Goal: Find specific page/section: Find specific page/section

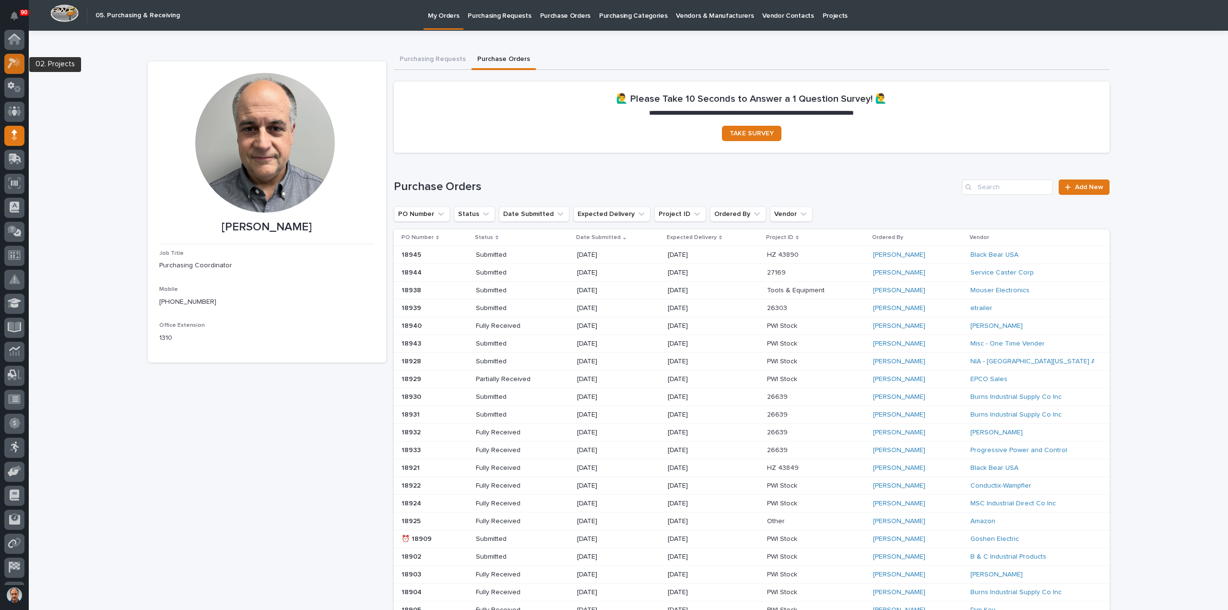
click at [16, 66] on icon at bounding box center [17, 63] width 8 height 10
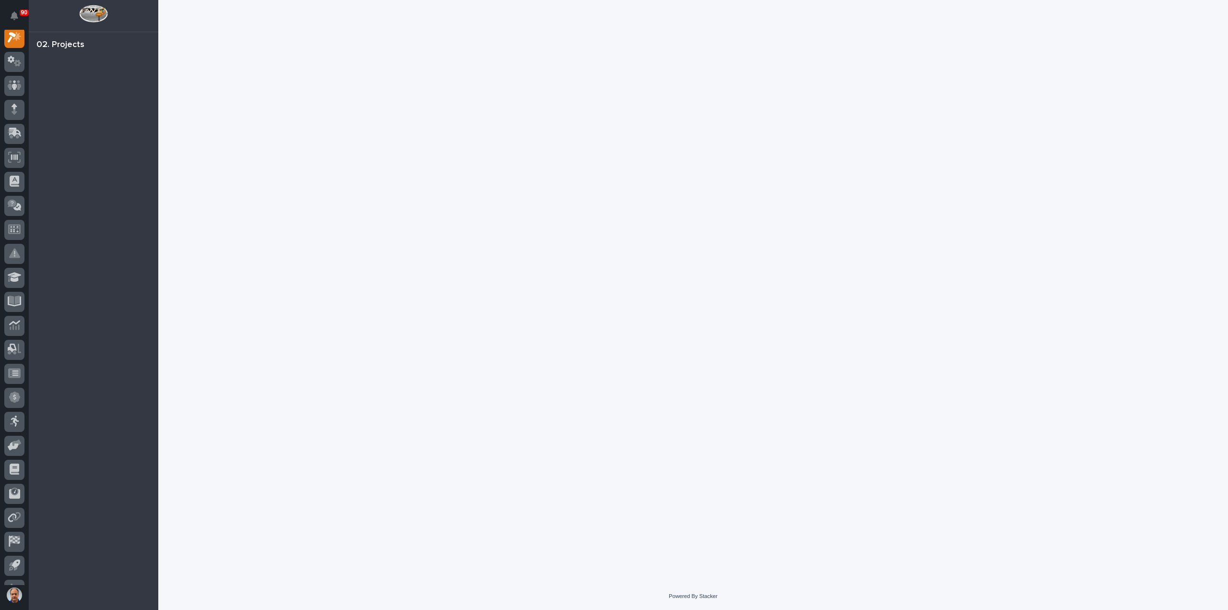
scroll to position [24, 0]
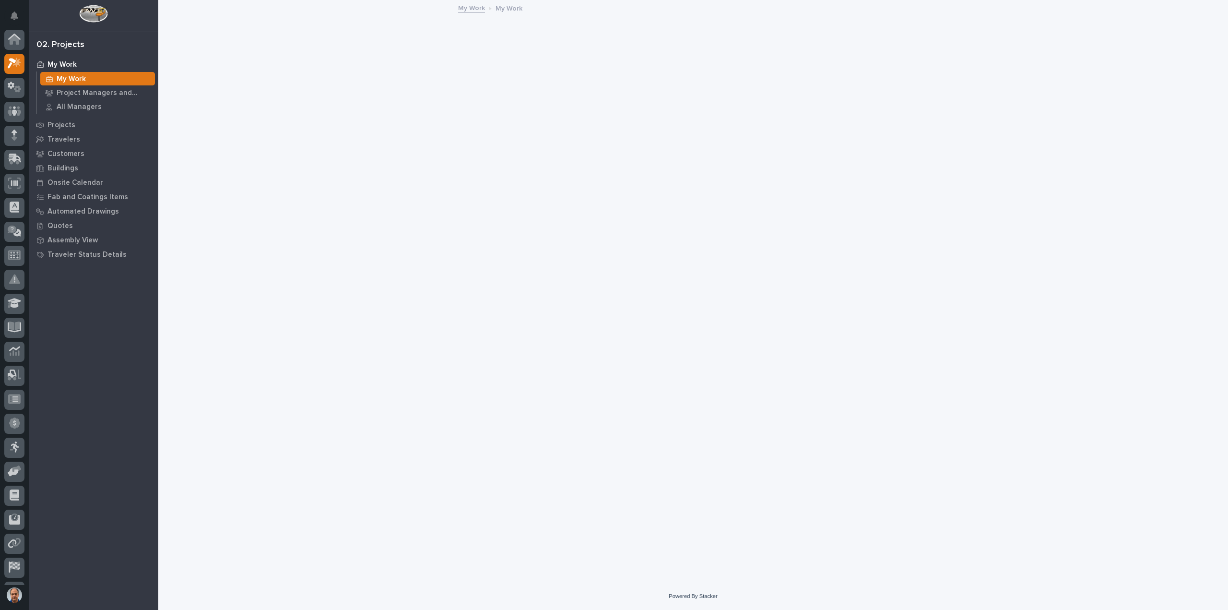
scroll to position [24, 0]
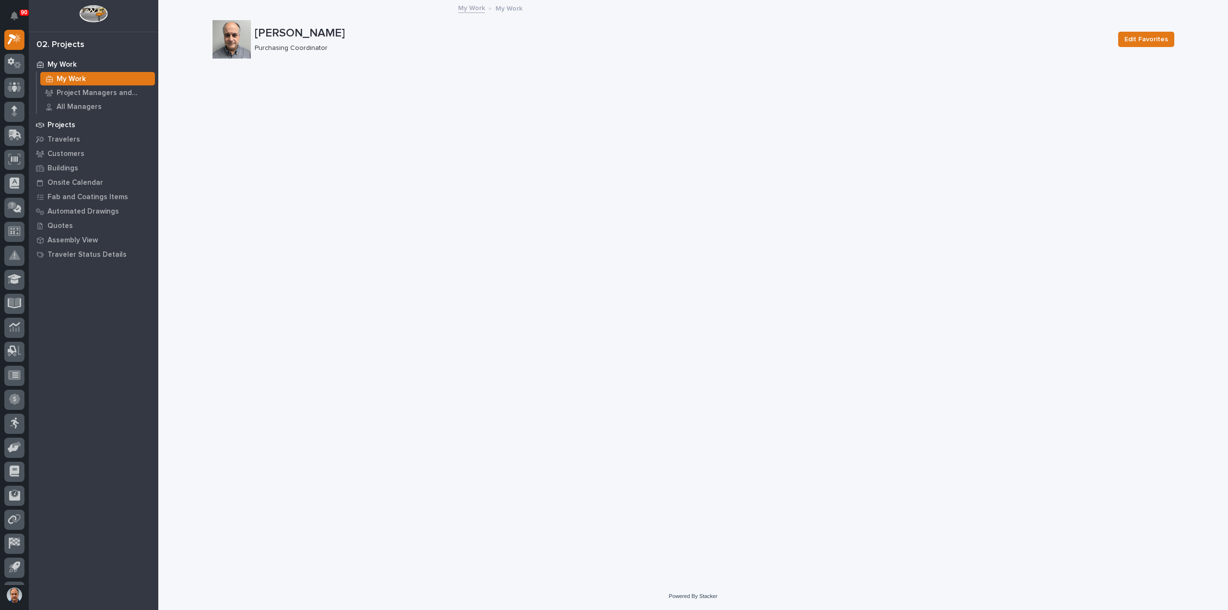
click at [68, 125] on p "Projects" at bounding box center [62, 125] width 28 height 9
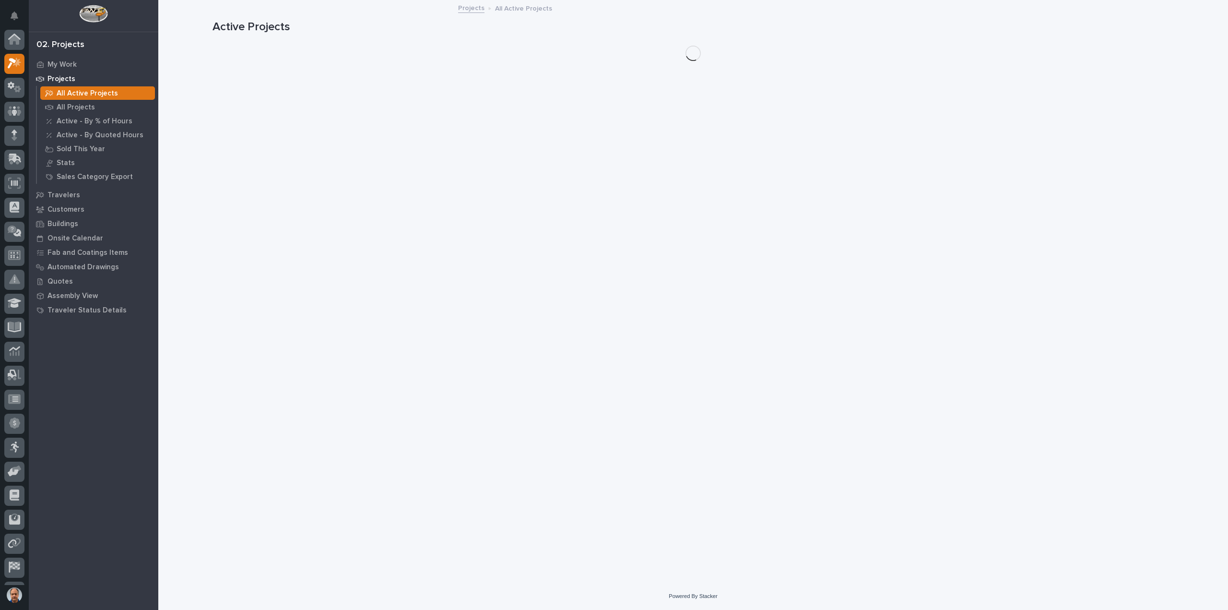
scroll to position [24, 0]
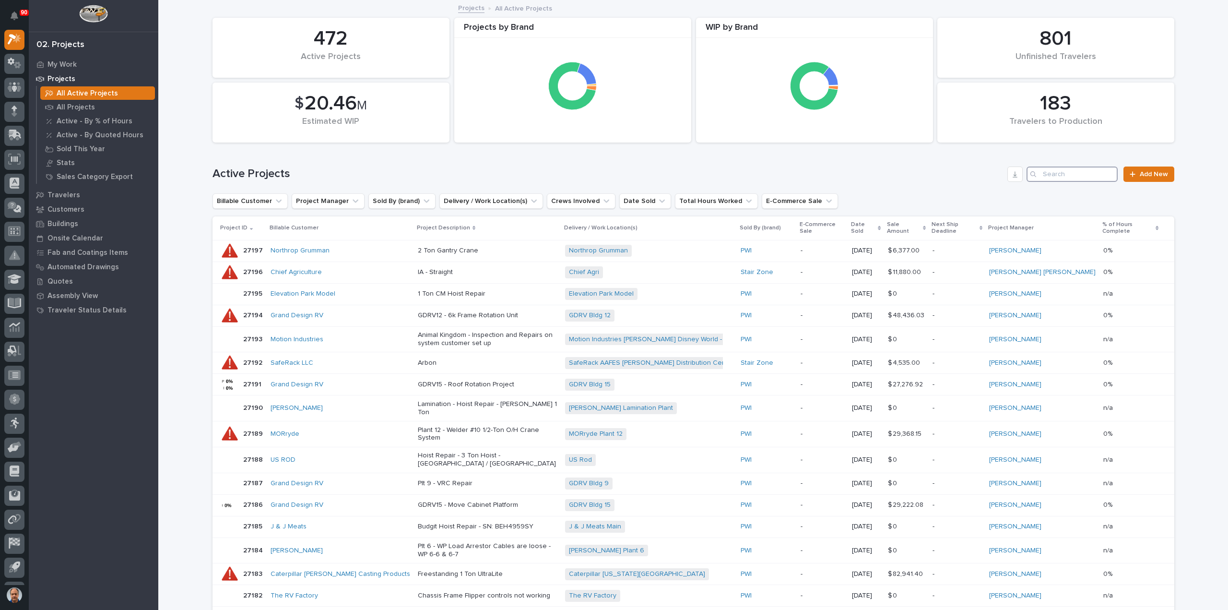
click at [1065, 167] on input "Search" at bounding box center [1072, 174] width 91 height 15
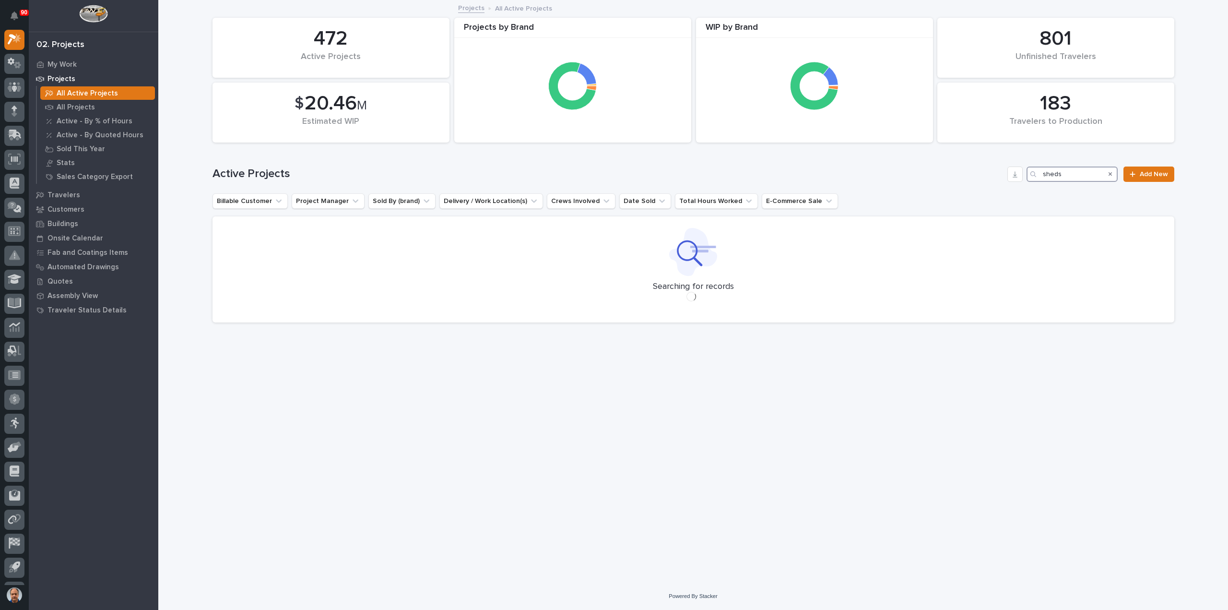
type input "sheds"
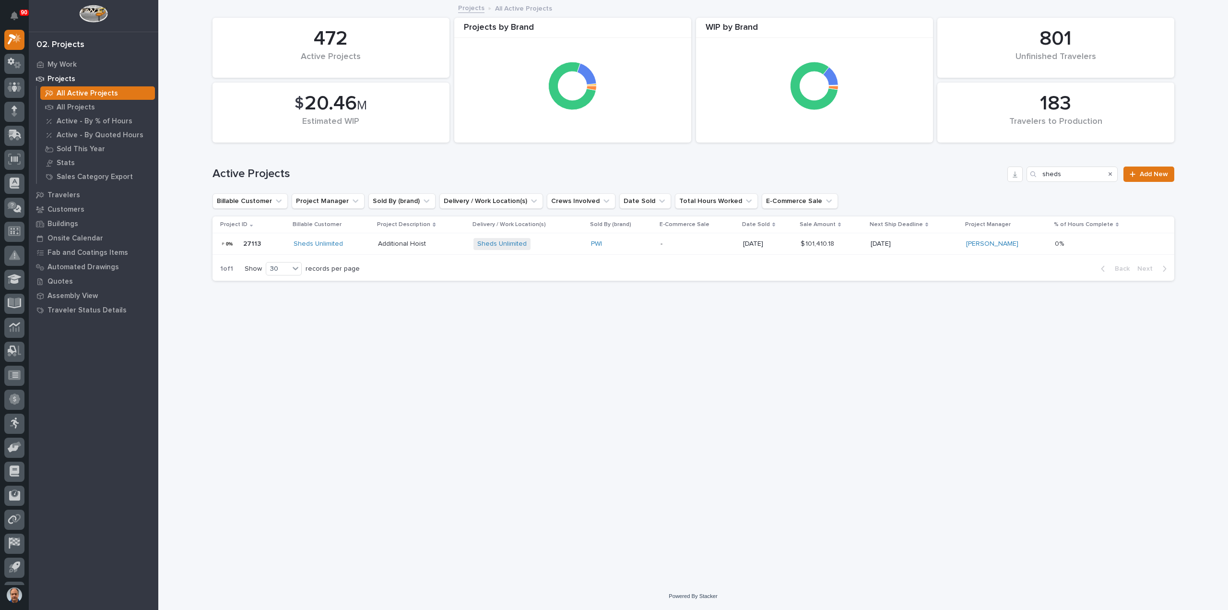
click at [355, 243] on div "Sheds Unlimited" at bounding box center [332, 244] width 77 height 8
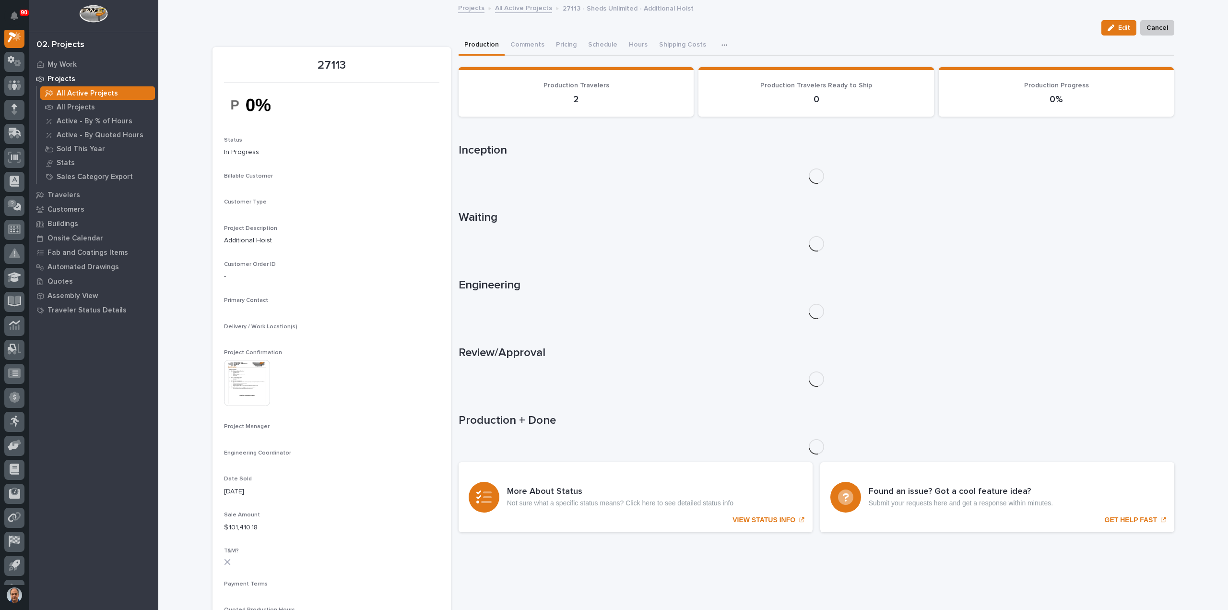
scroll to position [24, 0]
